Goal: Task Accomplishment & Management: Manage account settings

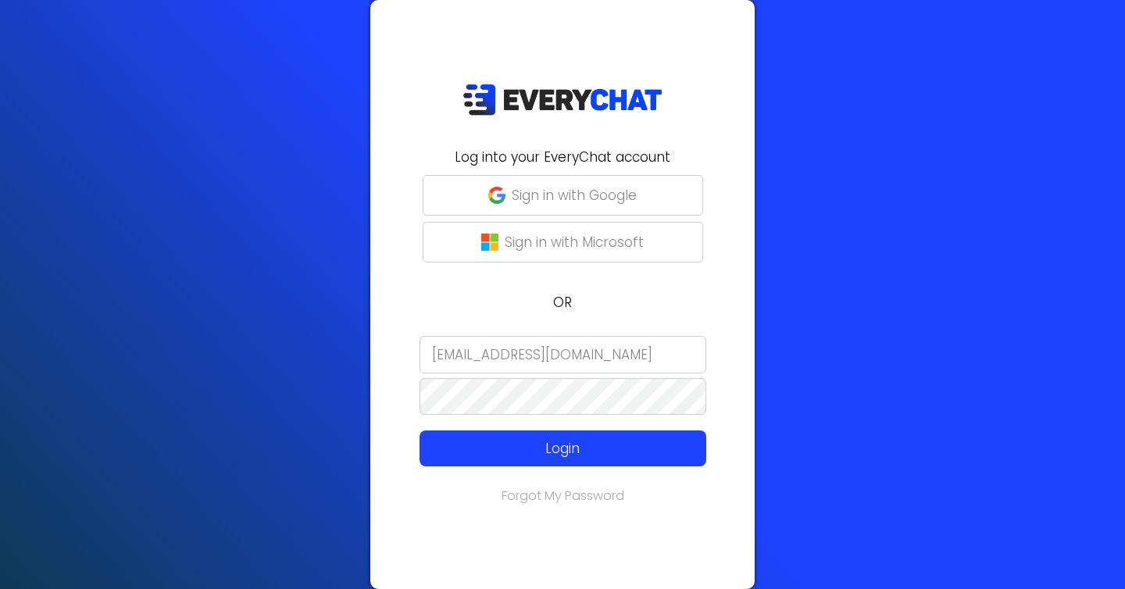
click at [510, 362] on input "[EMAIL_ADDRESS][DOMAIN_NAME]" at bounding box center [563, 355] width 287 height 38
type input "[PERSON_NAME][EMAIL_ADDRESS][DOMAIN_NAME]"
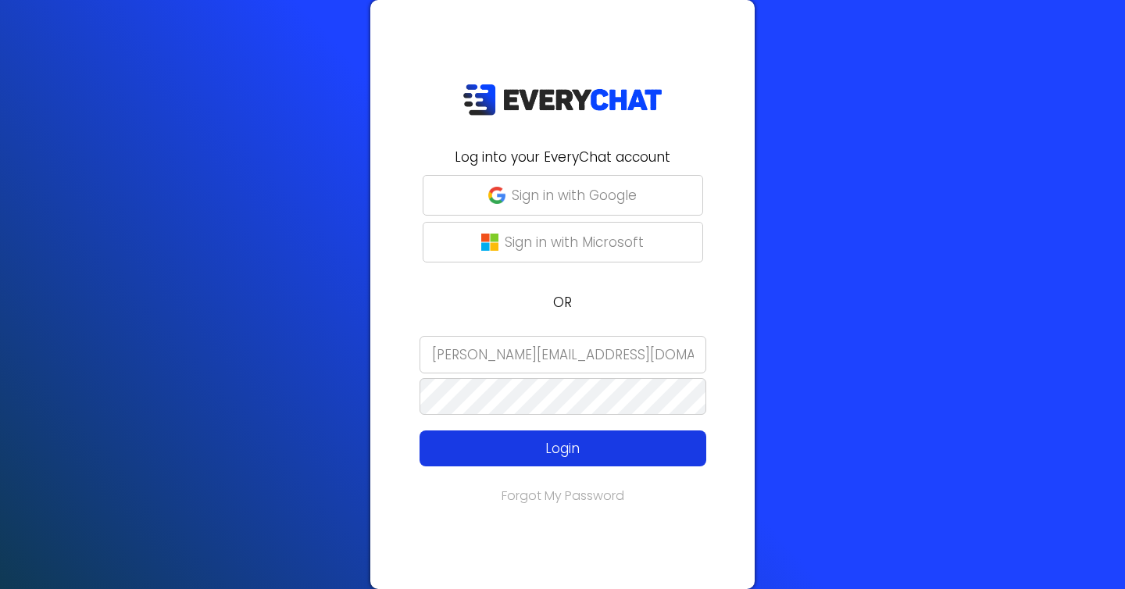
click at [569, 443] on p "Login" at bounding box center [563, 448] width 229 height 20
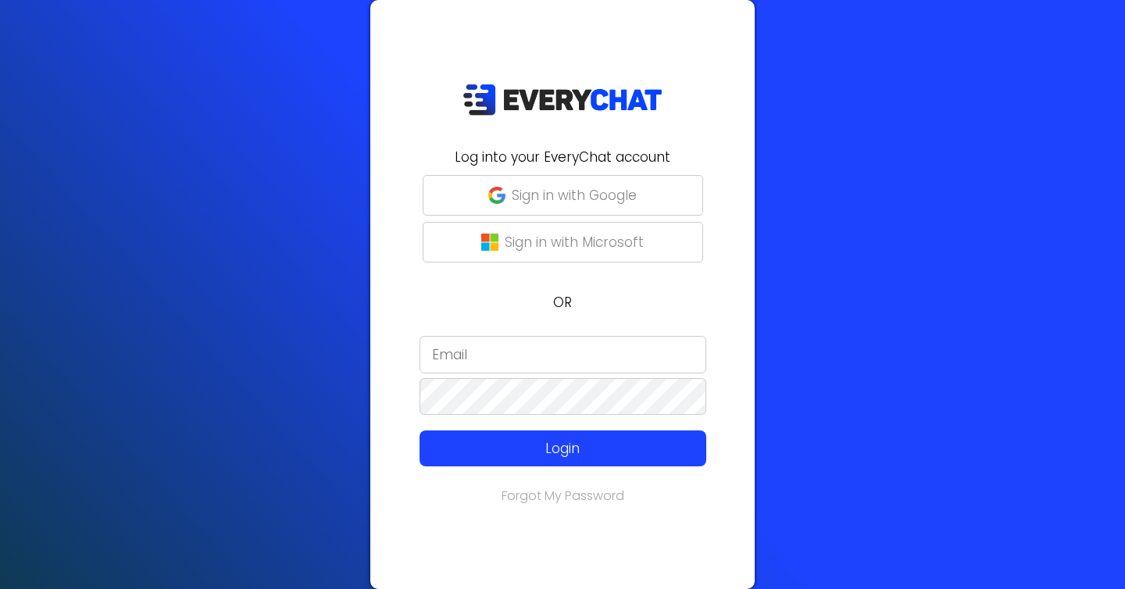
type input "[PERSON_NAME][EMAIL_ADDRESS][DOMAIN_NAME]"
